Goal: Transaction & Acquisition: Purchase product/service

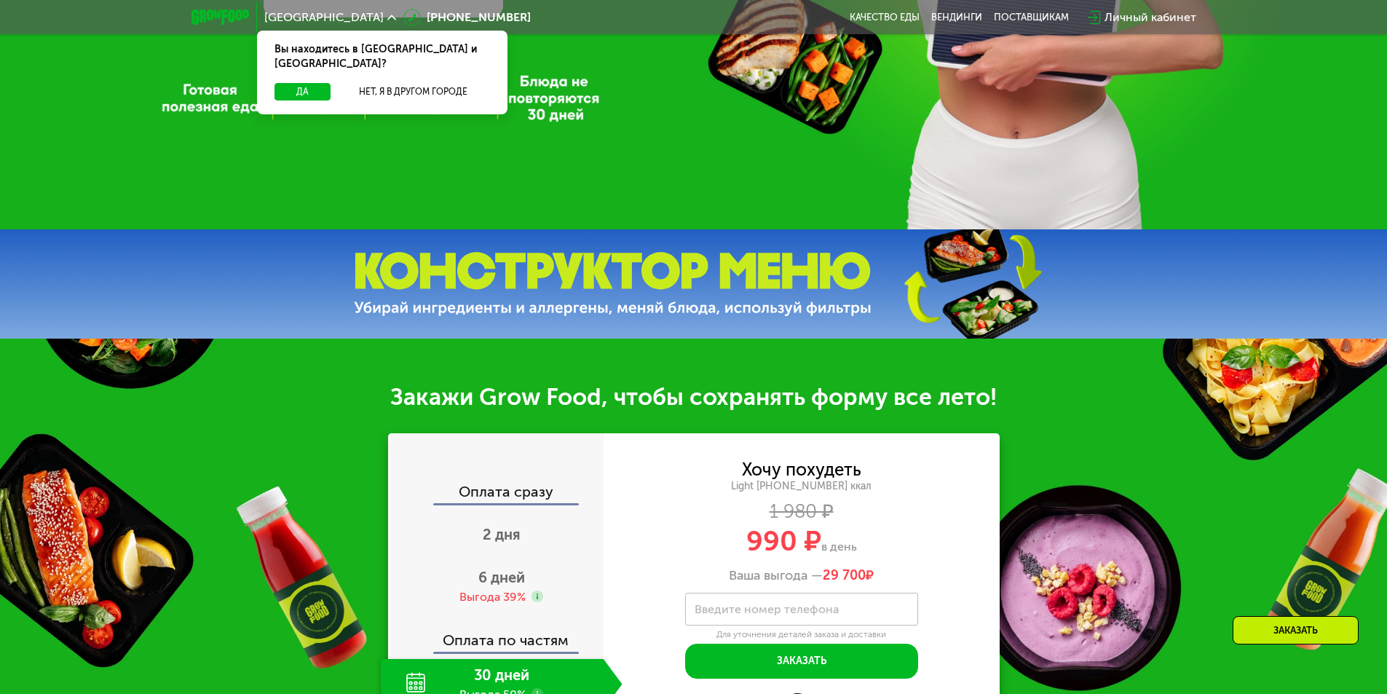
scroll to position [437, 0]
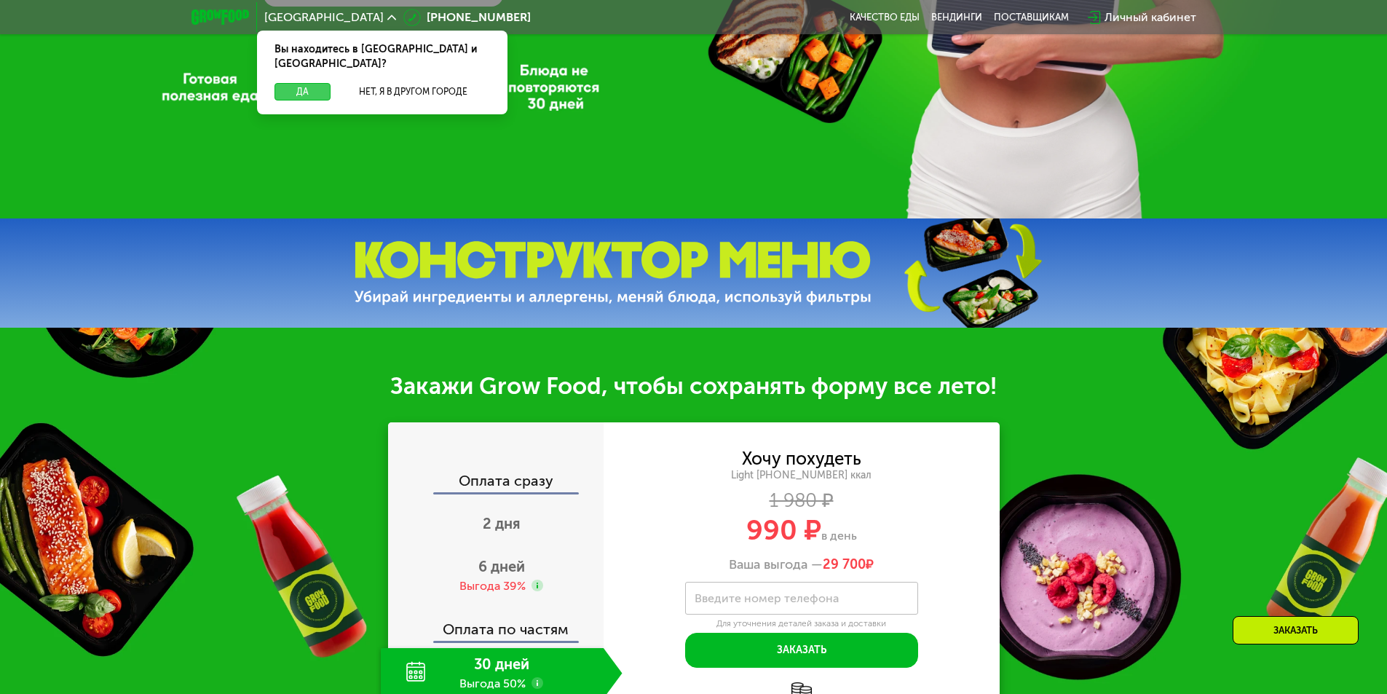
click at [291, 83] on button "Да" at bounding box center [302, 91] width 56 height 17
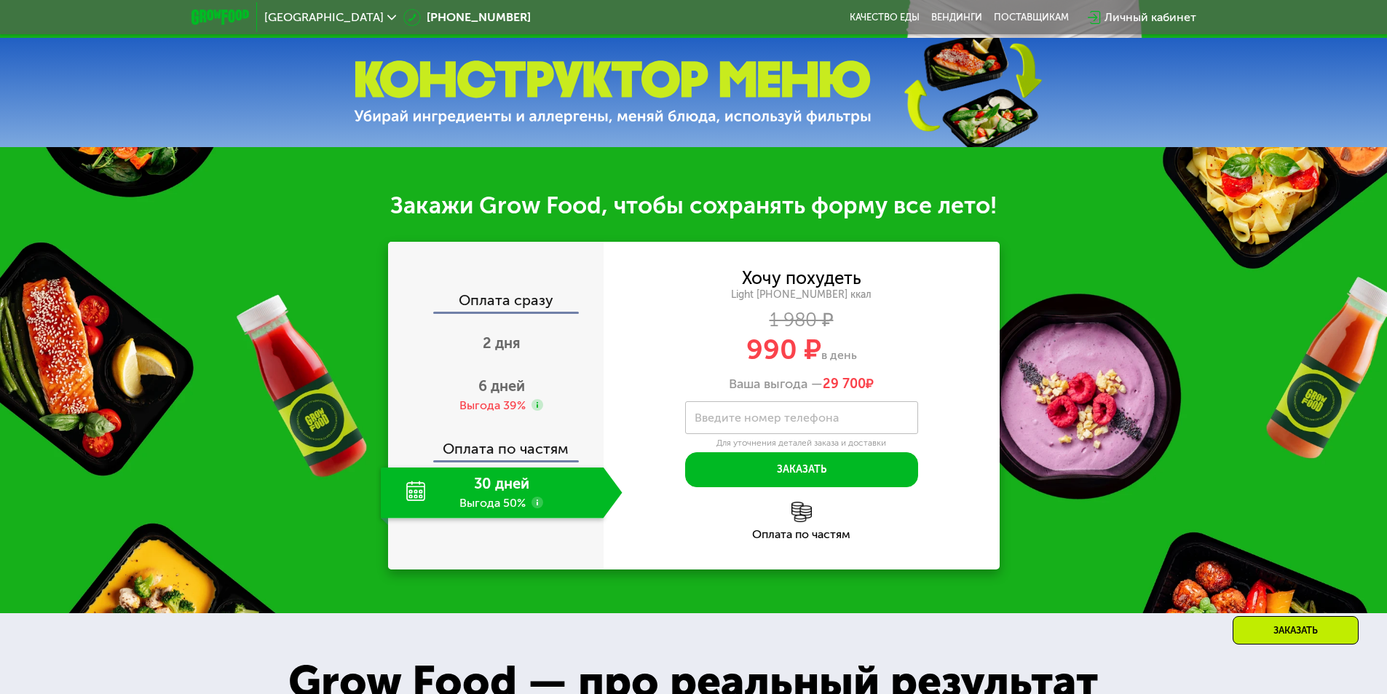
scroll to position [728, 0]
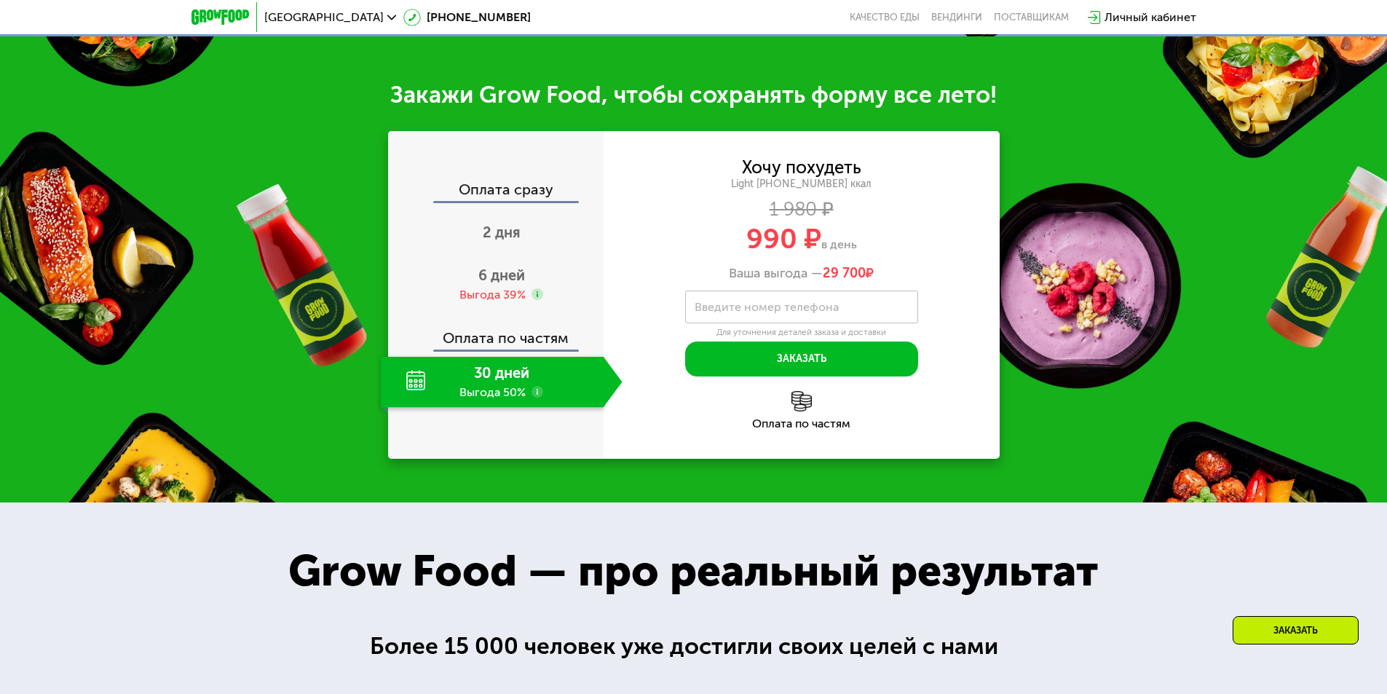
click at [472, 379] on div "30 дней Выгода 50%" at bounding box center [492, 382] width 223 height 51
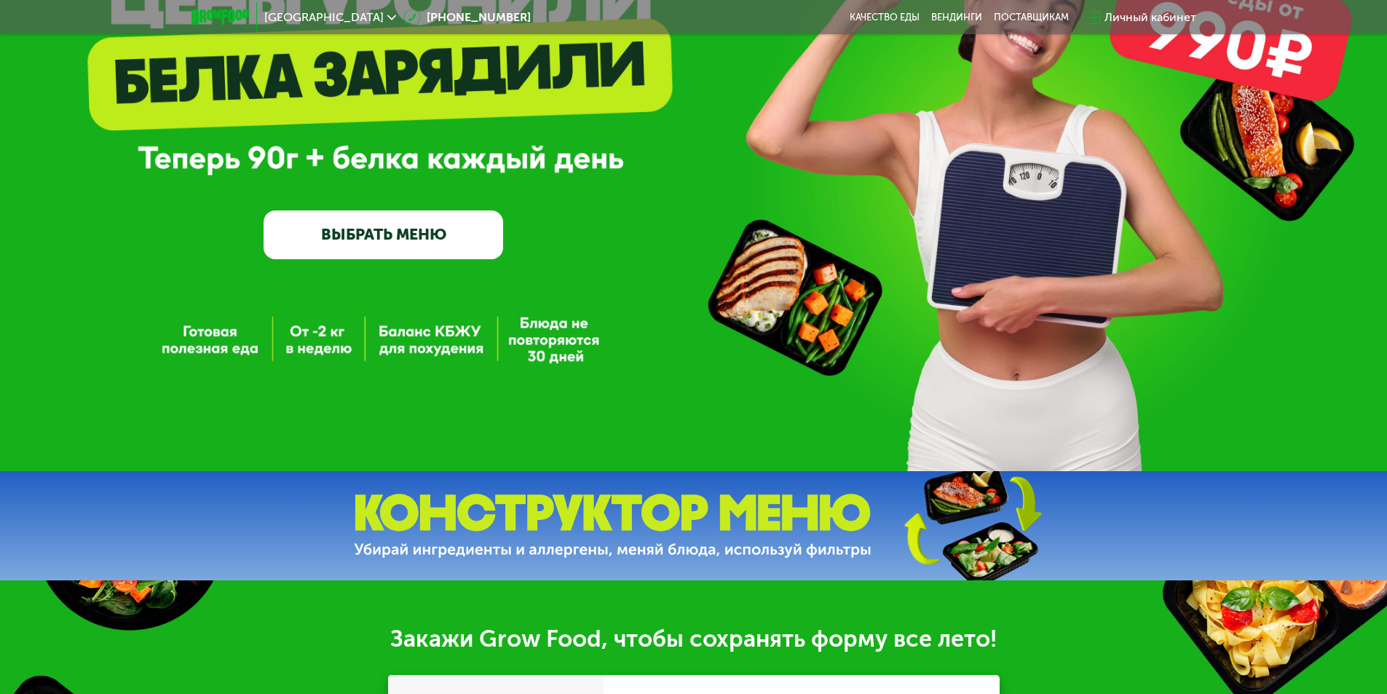
scroll to position [0, 0]
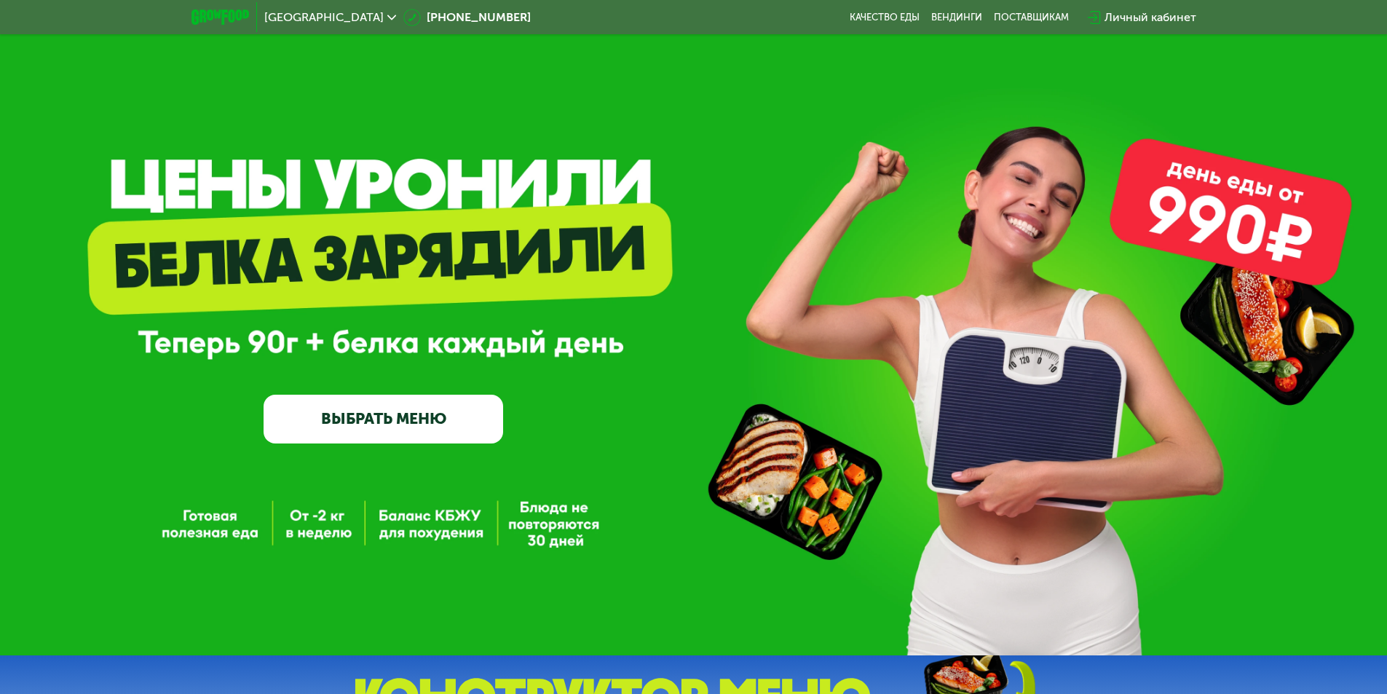
click at [337, 422] on link "ВЫБРАТЬ МЕНЮ" at bounding box center [384, 419] width 240 height 48
click at [403, 436] on link "ВЫБРАТЬ МЕНЮ" at bounding box center [384, 419] width 240 height 48
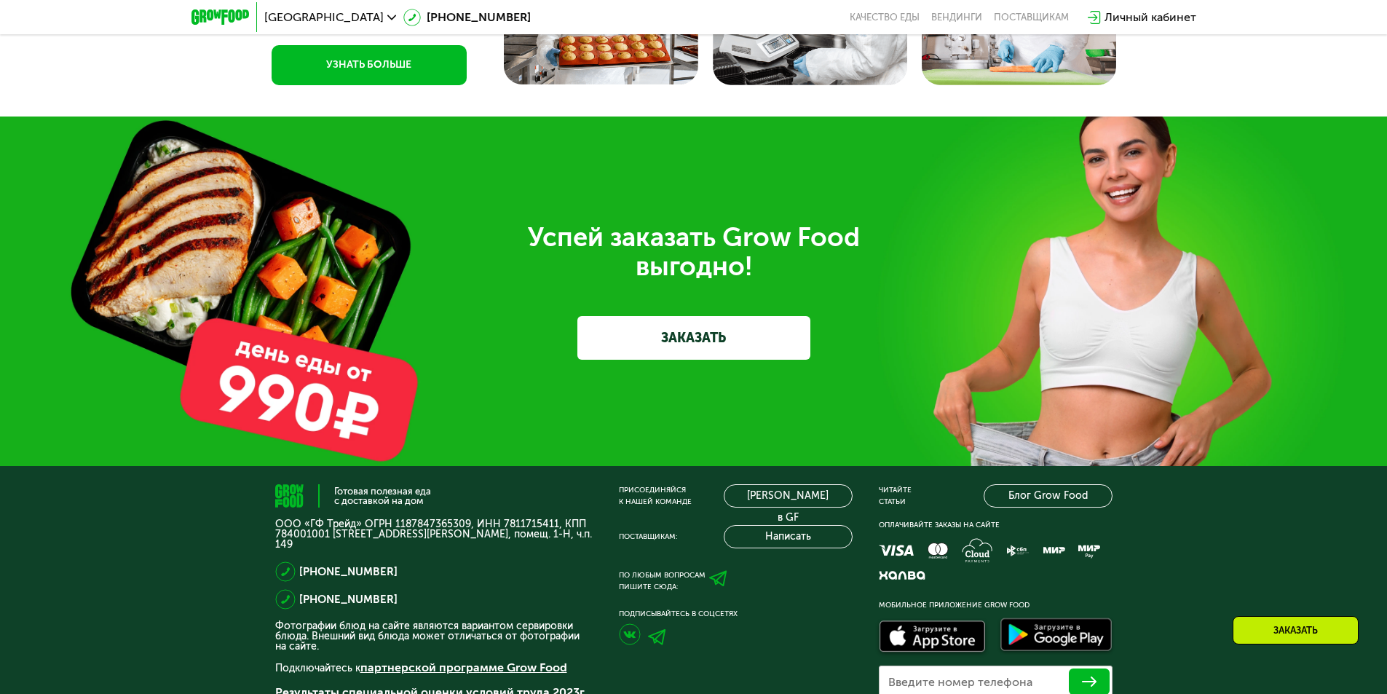
scroll to position [3710, 0]
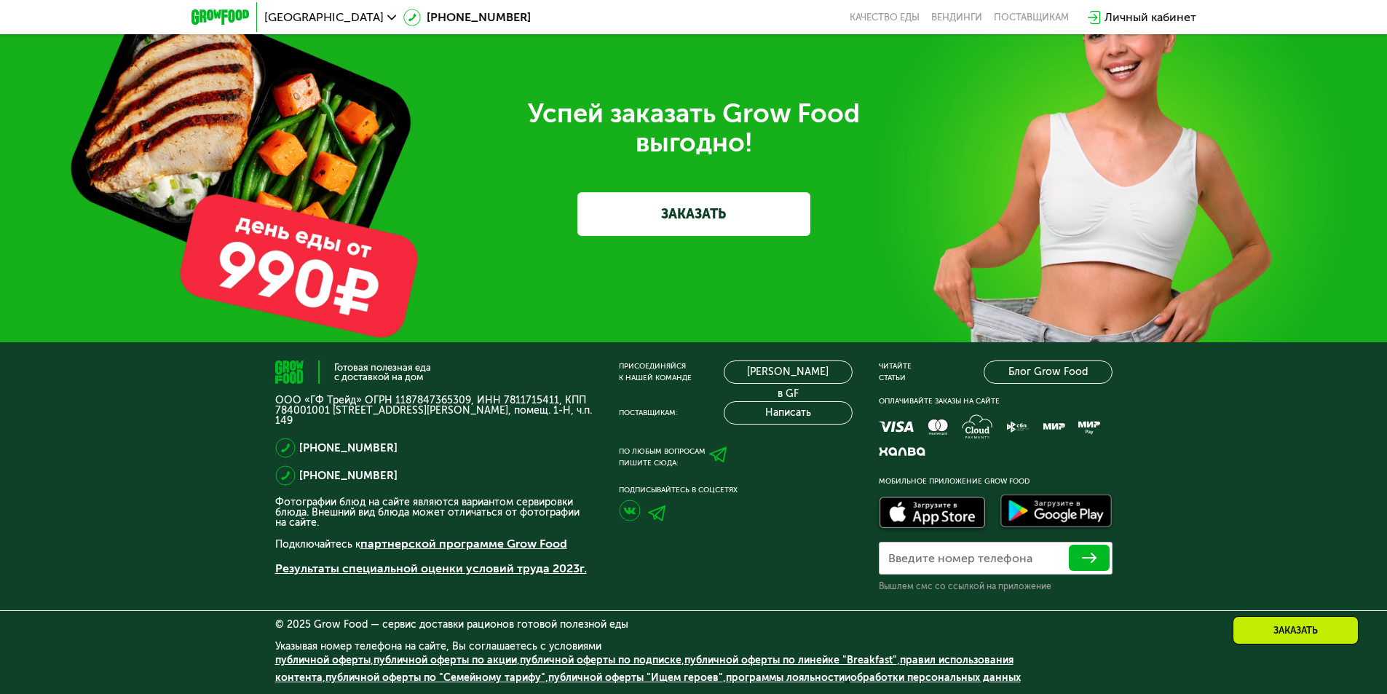
click at [641, 208] on link "ЗАКАЗАТЬ" at bounding box center [693, 214] width 233 height 44
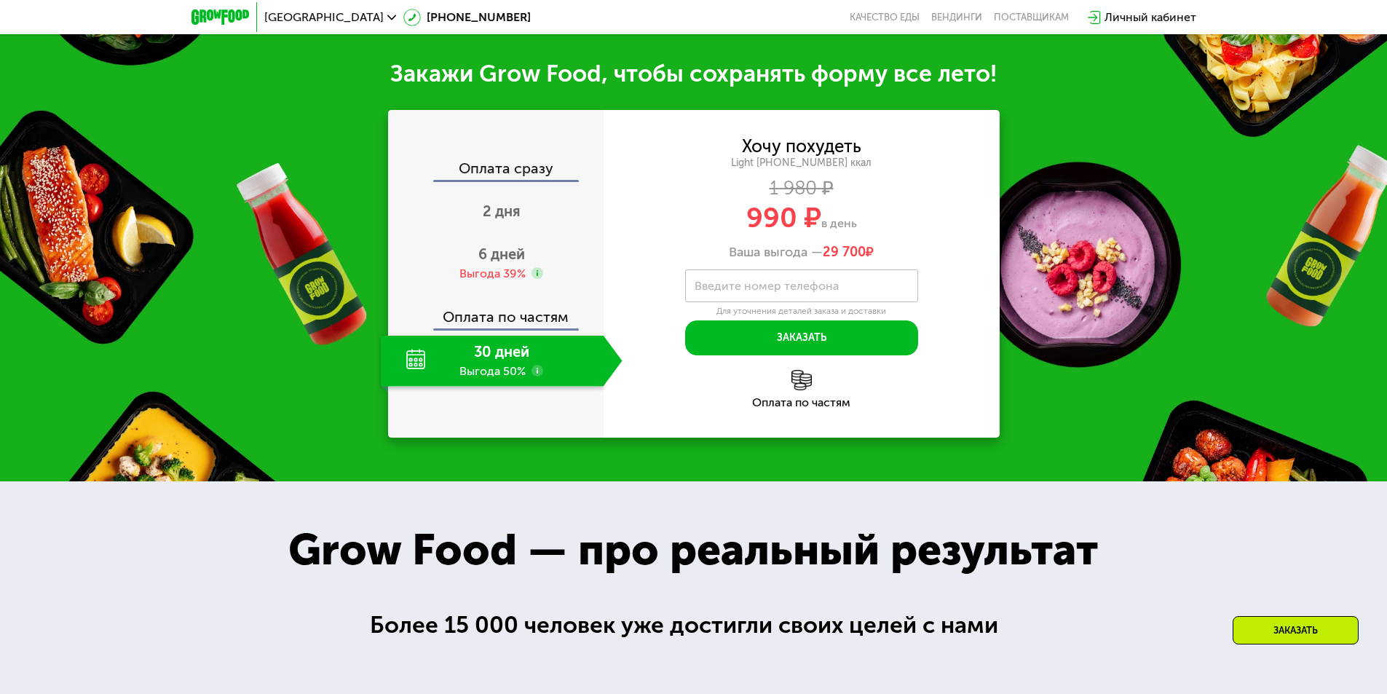
scroll to position [735, 0]
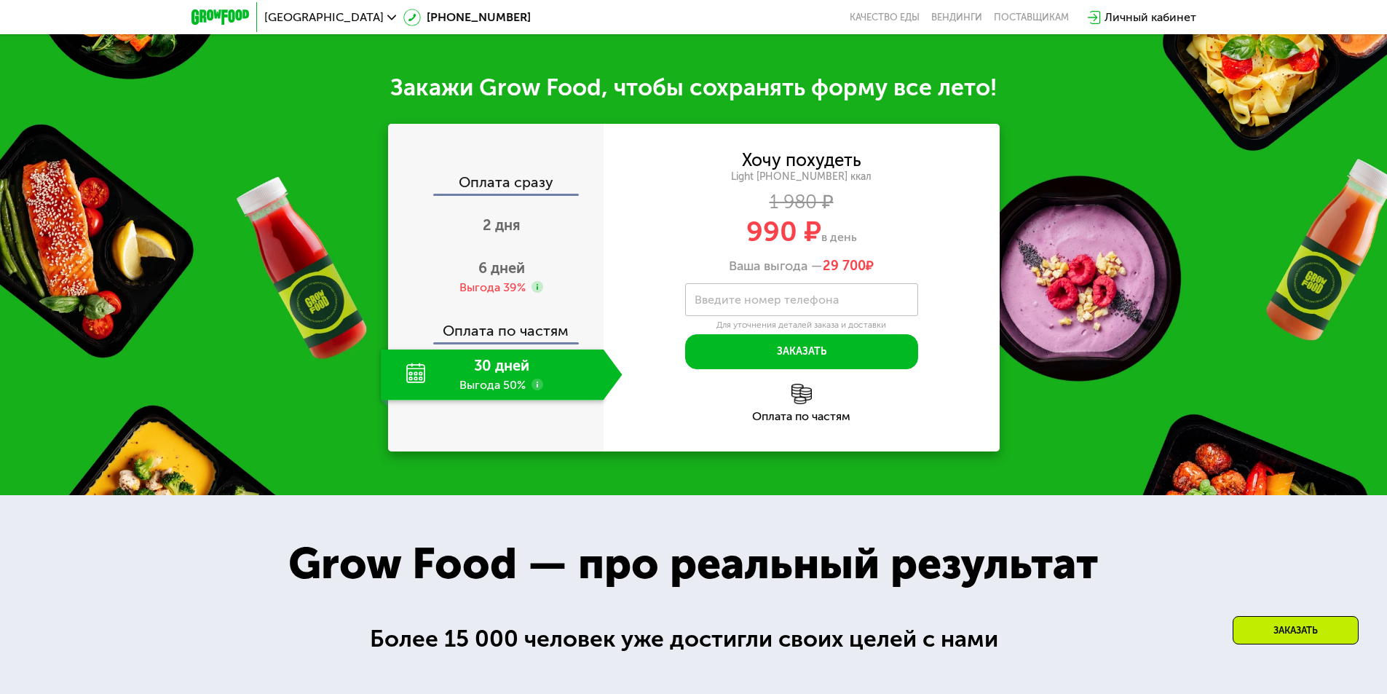
click at [764, 304] on label "Введите номер телефона" at bounding box center [767, 300] width 144 height 8
click at [764, 307] on input "Введите номер телефона" at bounding box center [801, 299] width 233 height 33
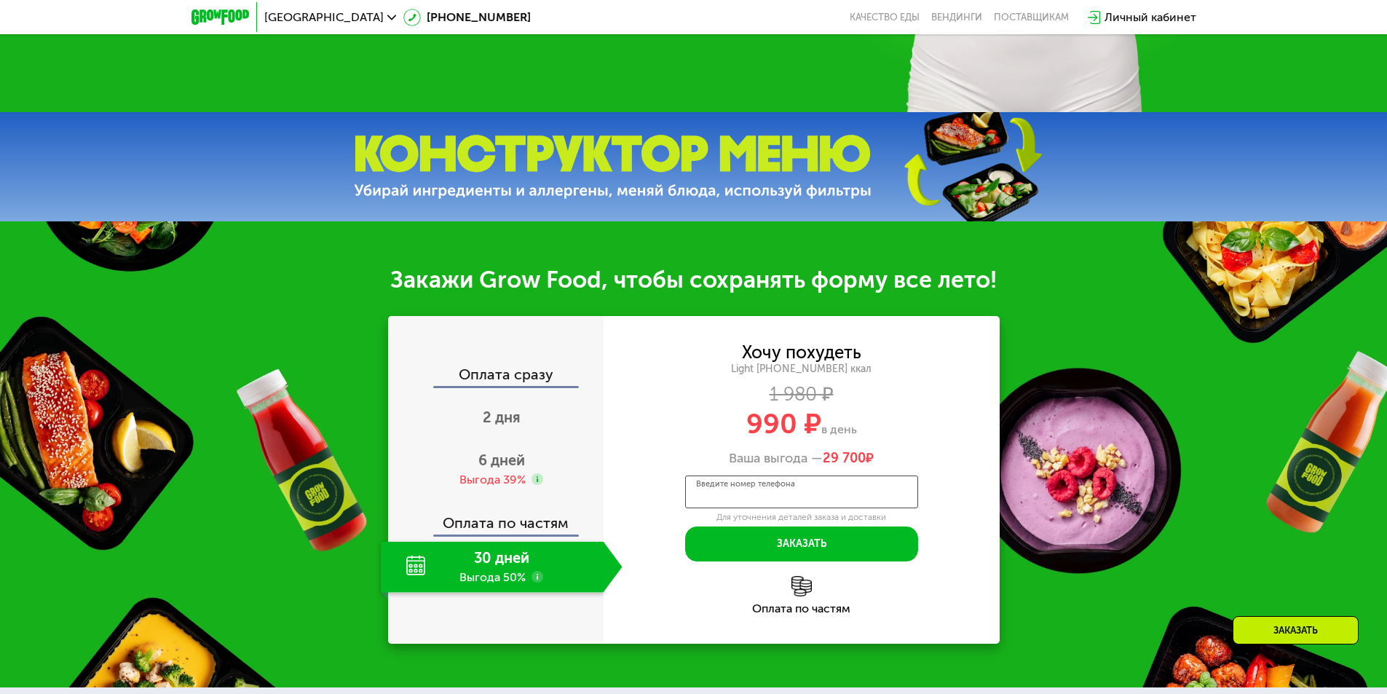
scroll to position [517, 0]
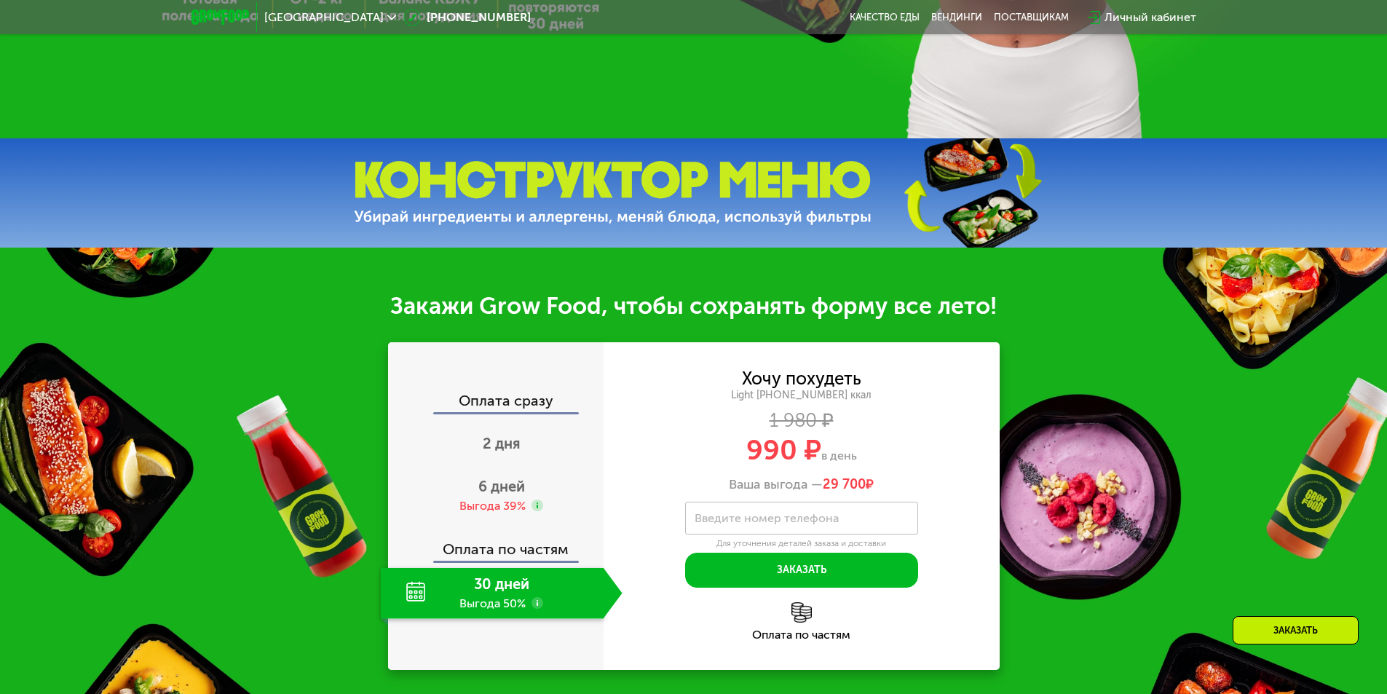
click at [1143, 19] on div "Личный кабинет" at bounding box center [1150, 17] width 92 height 17
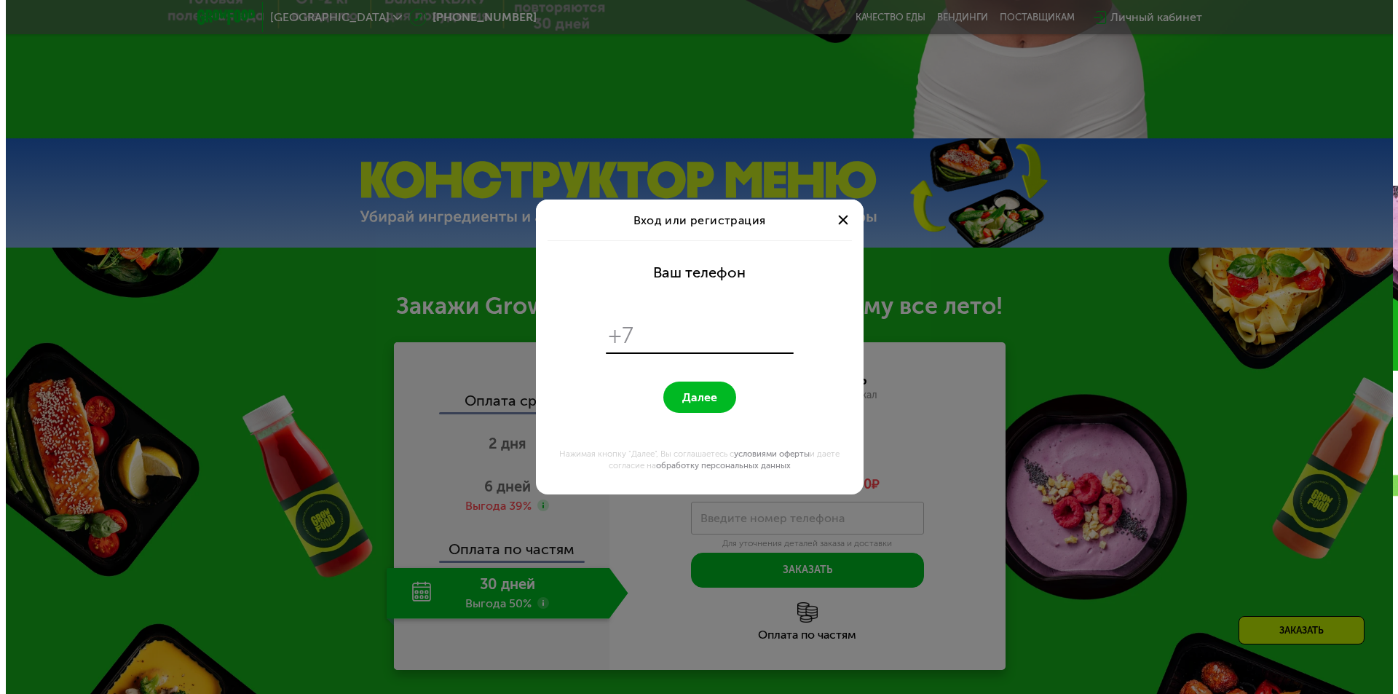
scroll to position [0, 0]
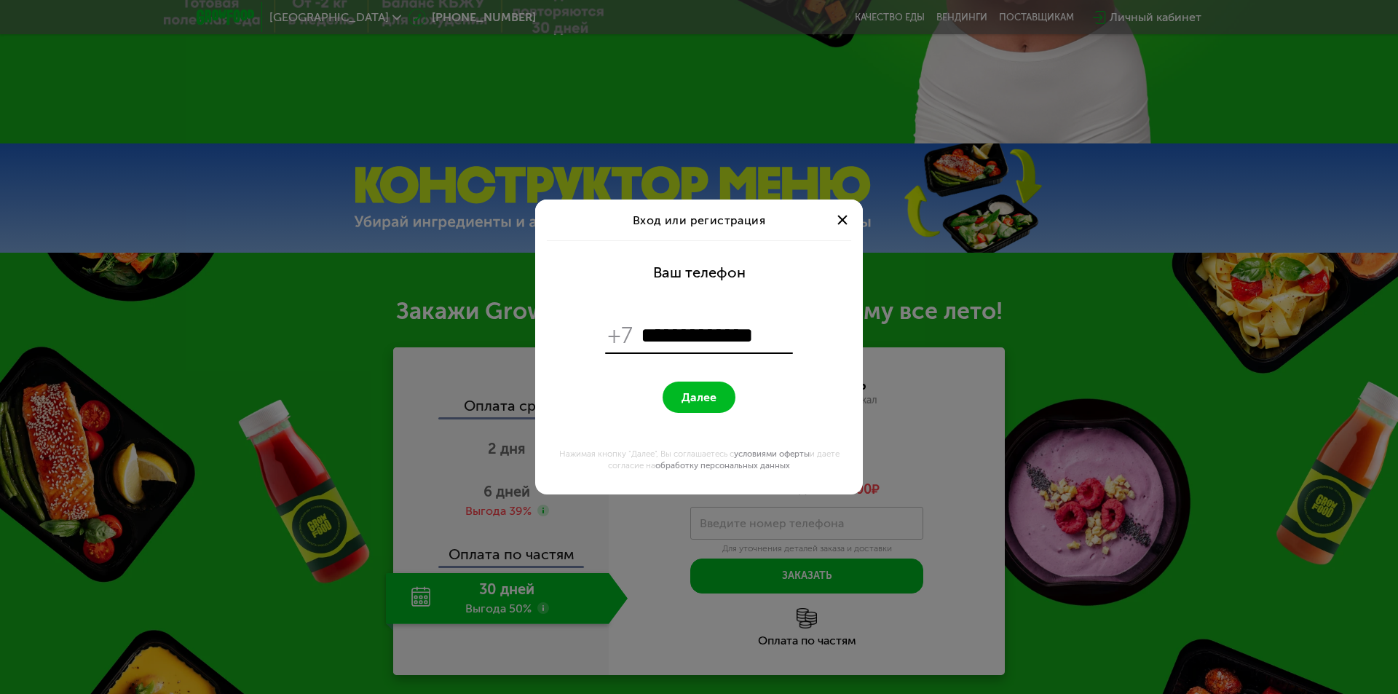
type input "**********"
click at [663, 382] on button "Далее" at bounding box center [699, 397] width 73 height 31
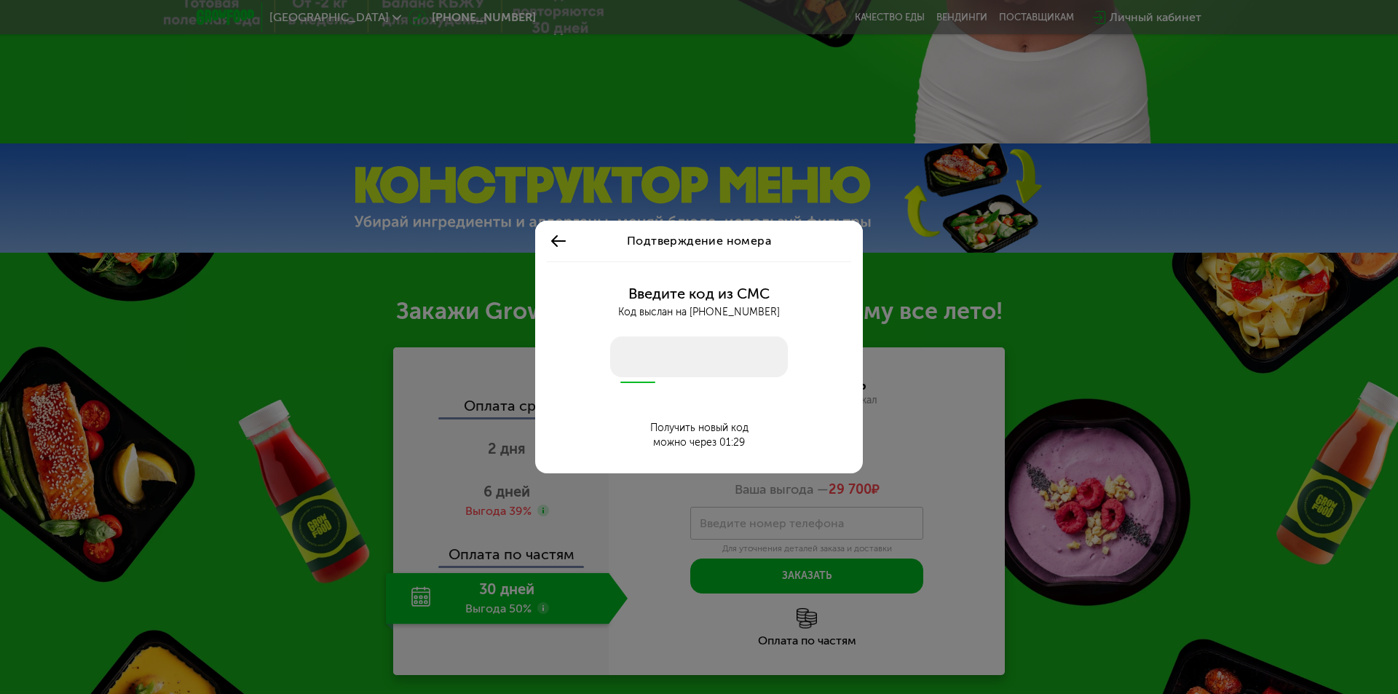
click at [700, 364] on input "number" at bounding box center [699, 356] width 178 height 41
drag, startPoint x: 714, startPoint y: 357, endPoint x: 673, endPoint y: 368, distance: 41.3
click at [669, 368] on input "number" at bounding box center [699, 356] width 178 height 41
type input "****"
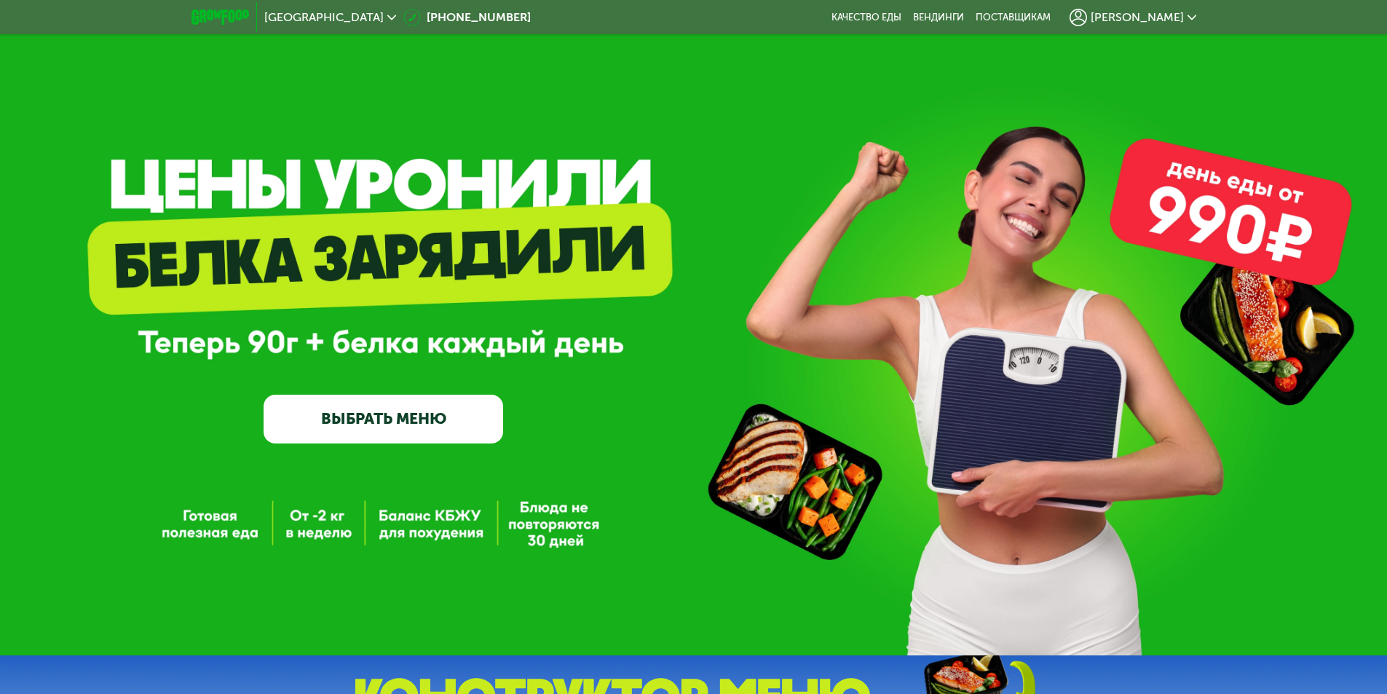
click at [339, 433] on link "ВЫБРАТЬ МЕНЮ" at bounding box center [384, 419] width 240 height 48
click at [429, 422] on link "ВЫБРАТЬ МЕНЮ" at bounding box center [384, 419] width 240 height 48
click at [339, 416] on link "ВЫБРАТЬ МЕНЮ" at bounding box center [384, 419] width 240 height 48
drag, startPoint x: 341, startPoint y: 426, endPoint x: 424, endPoint y: 282, distance: 166.3
click at [424, 282] on div "GrowFood — доставка правильного питания ВЫБРАТЬ МЕНЮ" at bounding box center [384, 331] width 240 height 221
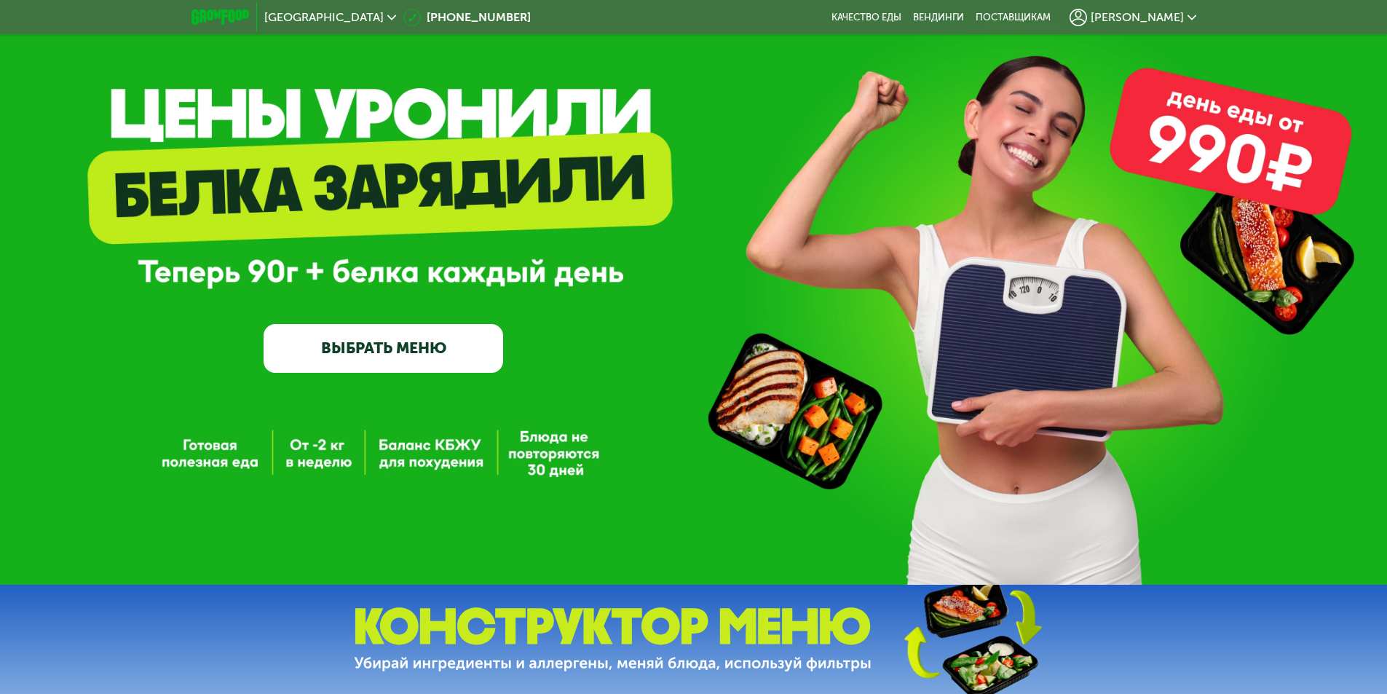
scroll to position [73, 0]
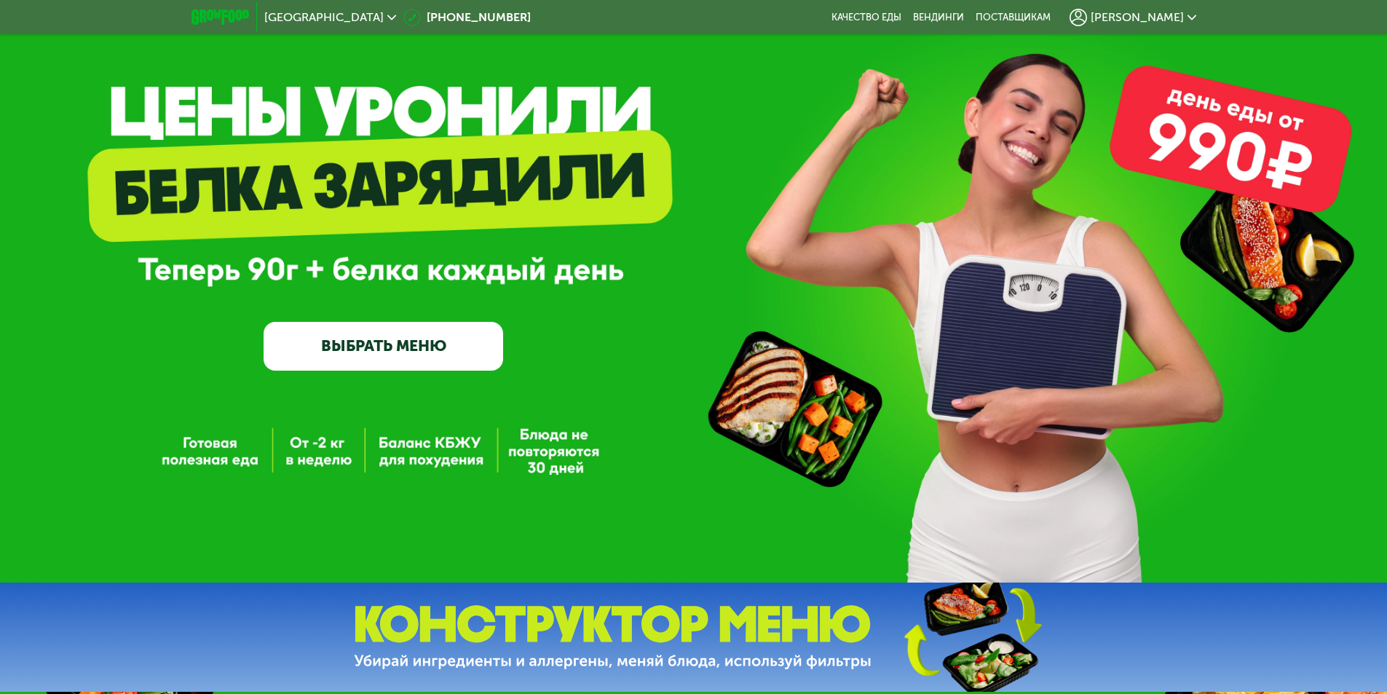
drag, startPoint x: 424, startPoint y: 282, endPoint x: 375, endPoint y: 340, distance: 76.4
click at [374, 340] on link "ВЫБРАТЬ МЕНЮ" at bounding box center [384, 346] width 240 height 48
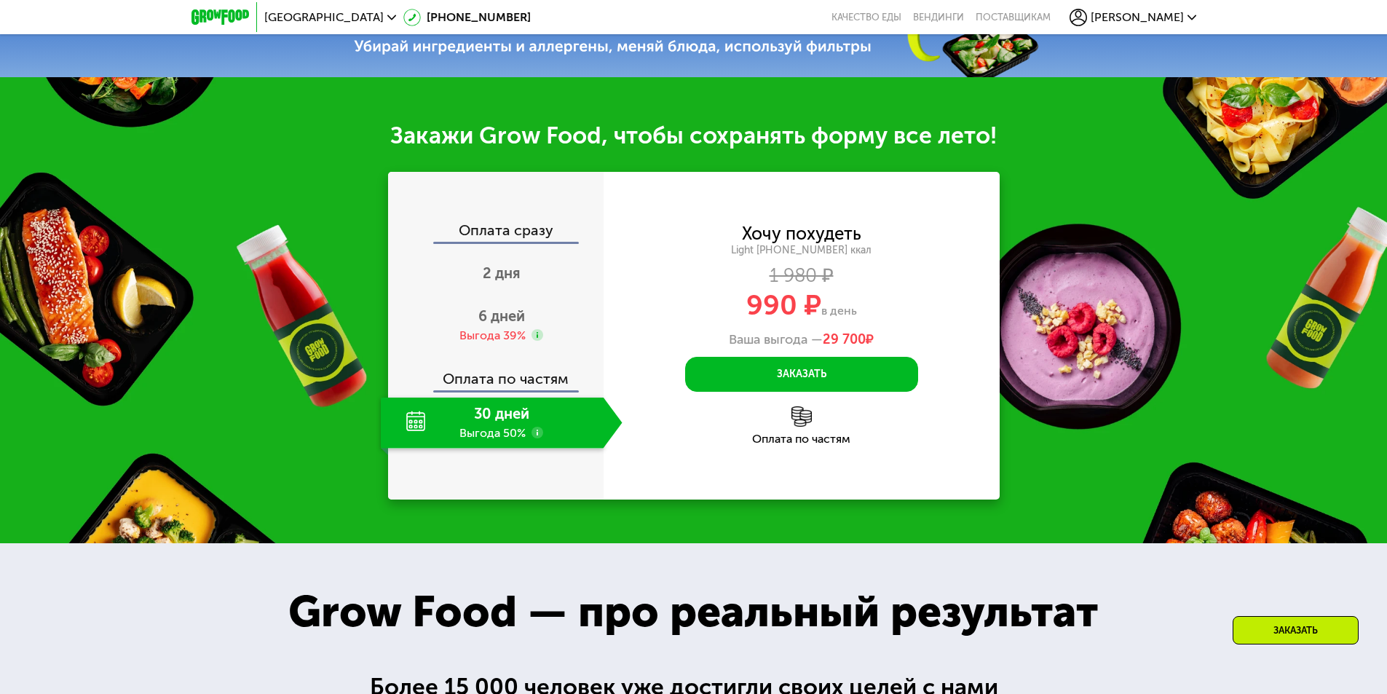
scroll to position [655, 0]
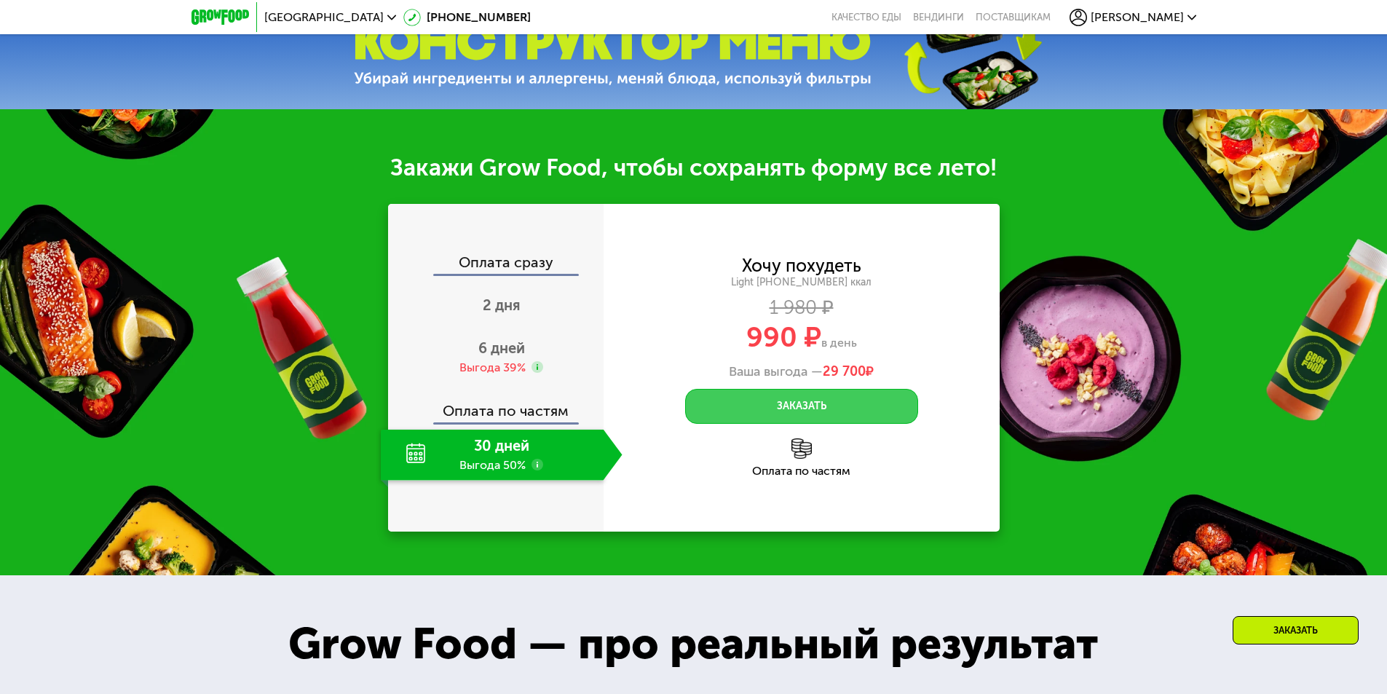
click at [788, 408] on button "Заказать" at bounding box center [801, 406] width 233 height 35
drag, startPoint x: 753, startPoint y: 420, endPoint x: 715, endPoint y: 523, distance: 110.1
click at [715, 523] on div "Хочу похудеть Light [PHONE_NUMBER] ккал 1 980 ₽ 990 ₽ в день Ваша выгода — 29 7…" at bounding box center [802, 368] width 396 height 328
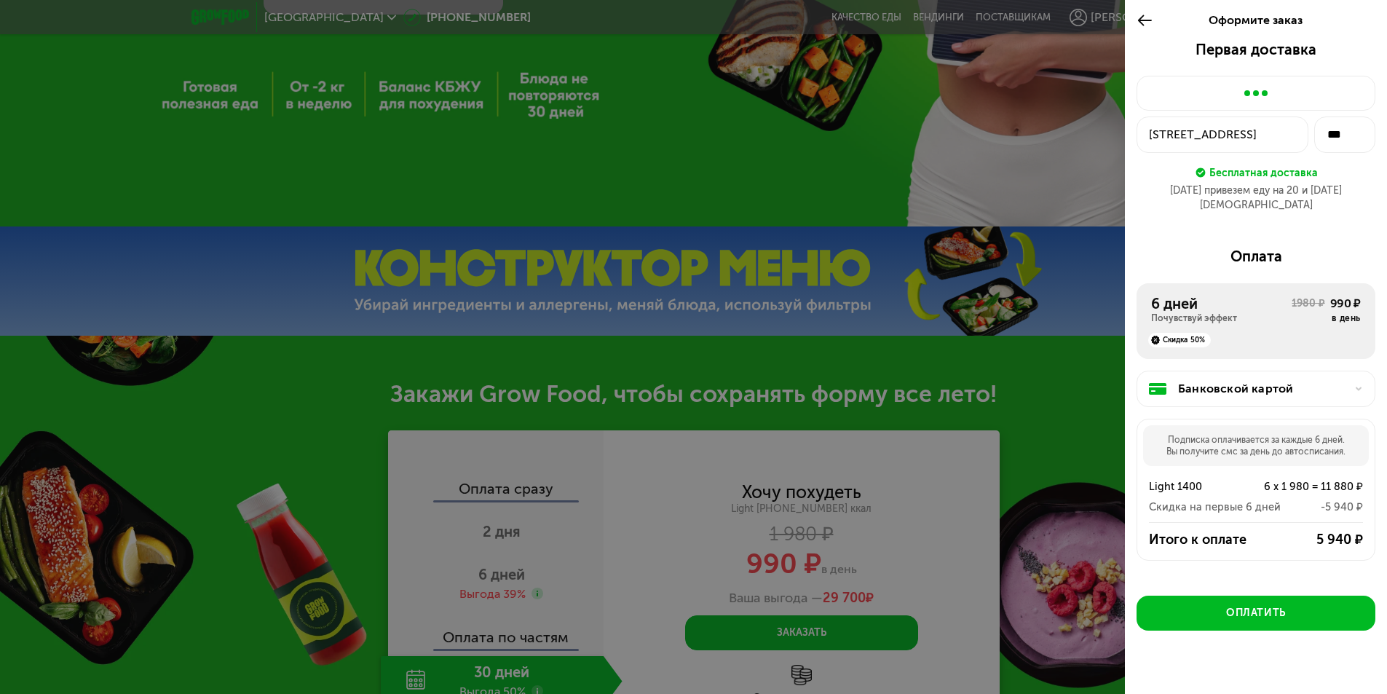
scroll to position [364, 0]
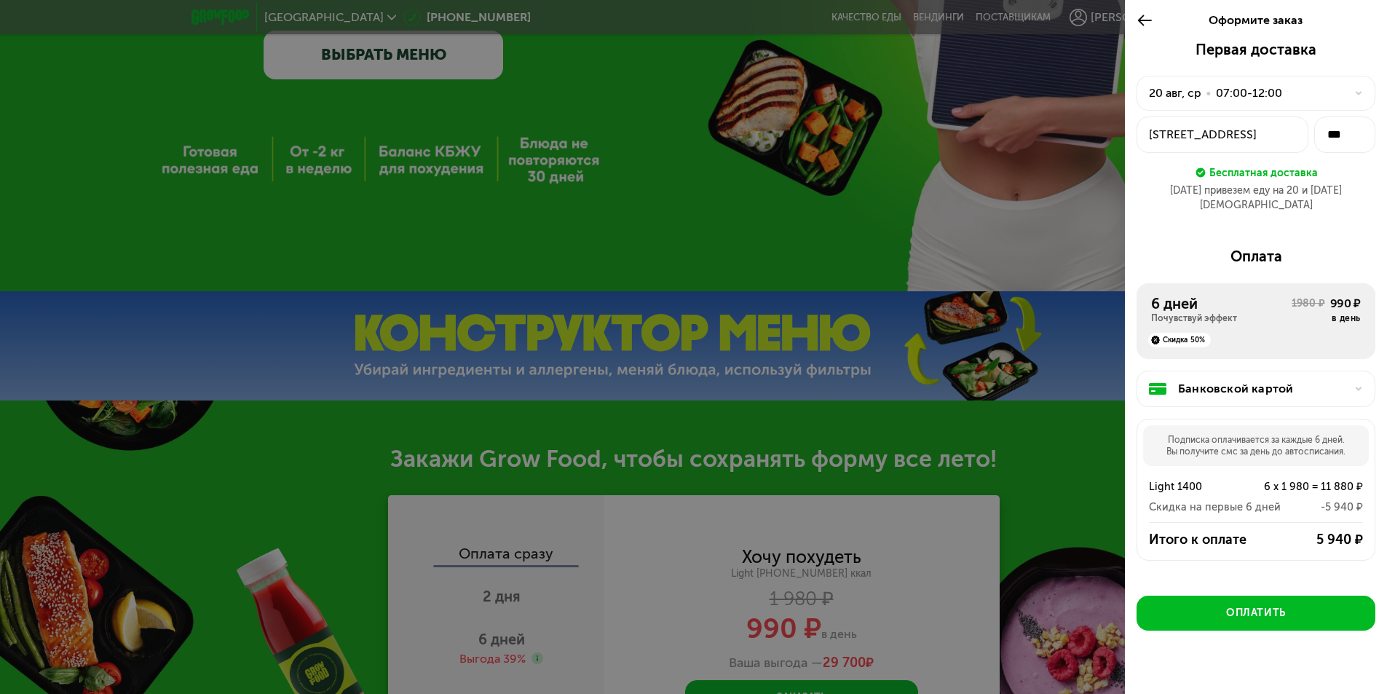
click at [1219, 324] on div "Скидка 50%" at bounding box center [1256, 335] width 210 height 23
click at [1143, 21] on icon at bounding box center [1145, 20] width 17 height 17
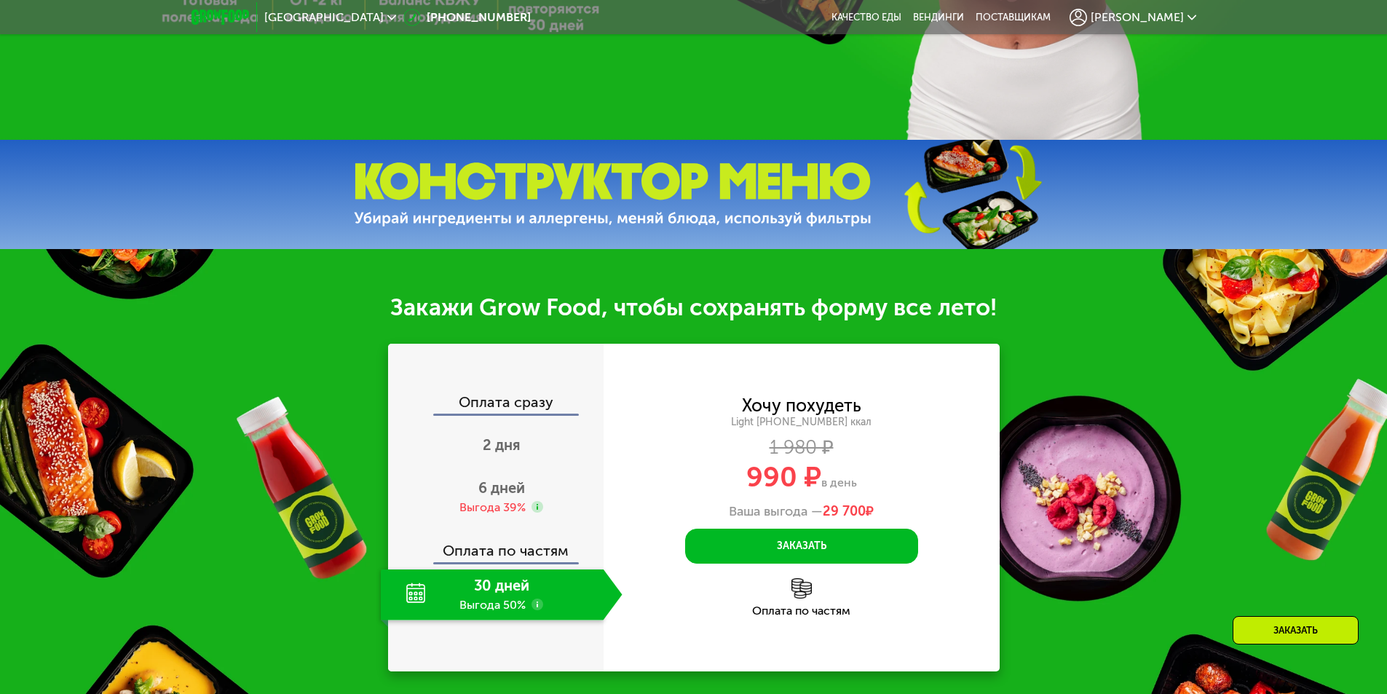
scroll to position [582, 0]
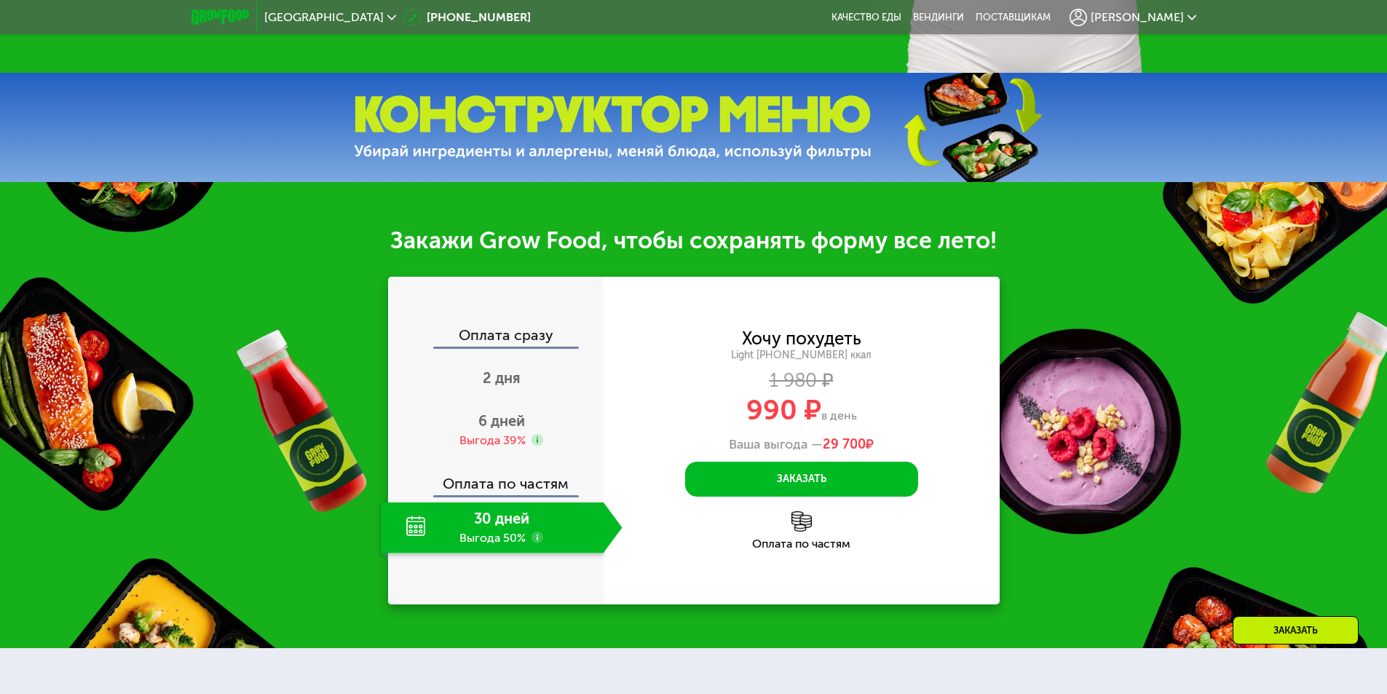
click at [457, 536] on div "30 дней Выгода 50%" at bounding box center [492, 527] width 223 height 51
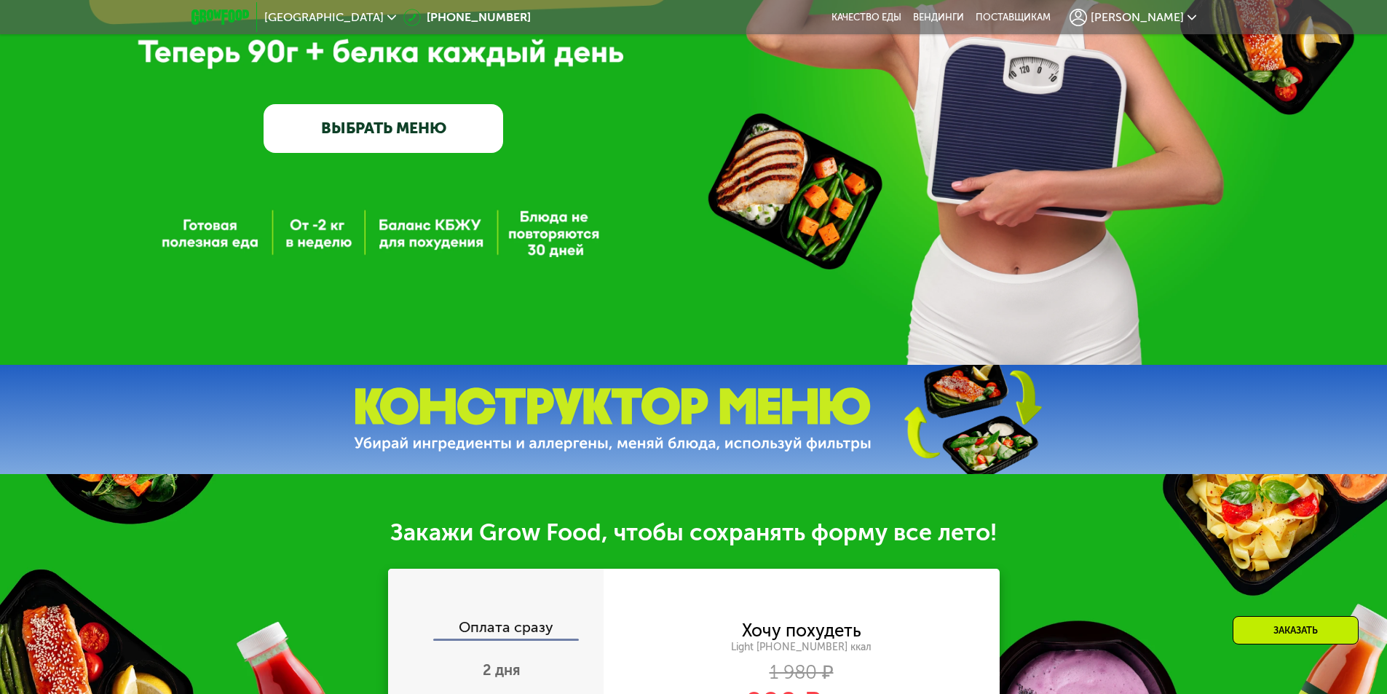
scroll to position [0, 0]
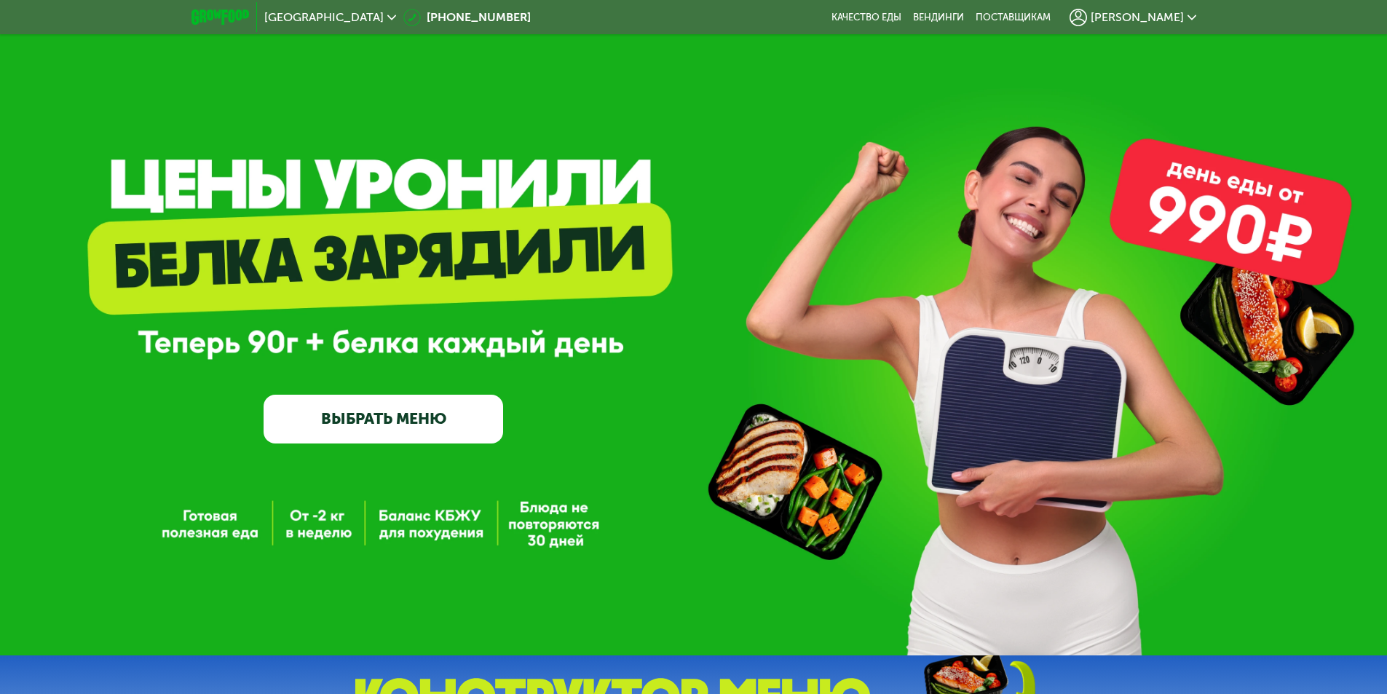
click at [391, 415] on link "ВЫБРАТЬ МЕНЮ" at bounding box center [384, 419] width 240 height 48
click at [379, 411] on link "ВЫБРАТЬ МЕНЮ" at bounding box center [384, 419] width 240 height 48
